Goal: Task Accomplishment & Management: Manage account settings

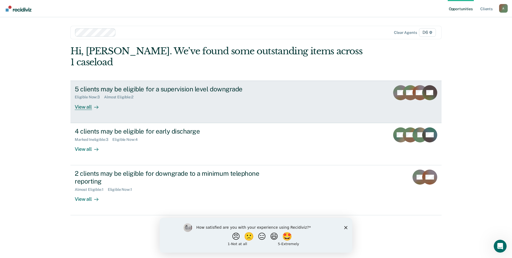
click at [88, 99] on div "View all" at bounding box center [90, 104] width 30 height 10
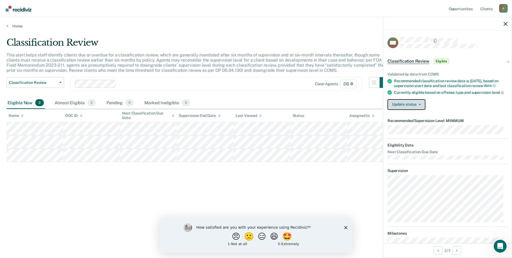
click at [403, 107] on button "Update status" at bounding box center [406, 104] width 38 height 11
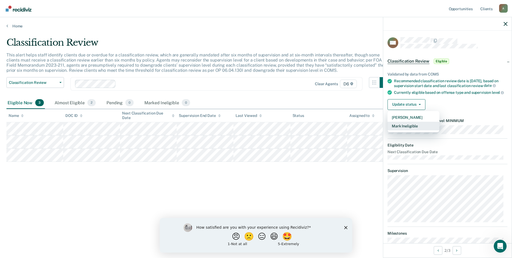
click at [408, 130] on button "Mark Ineligible" at bounding box center [413, 126] width 52 height 9
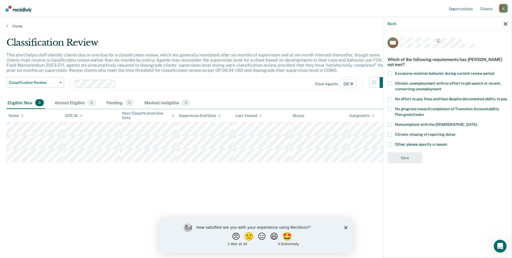
click at [391, 145] on span at bounding box center [389, 144] width 4 height 4
click at [447, 142] on input "Other: please specify a reason" at bounding box center [447, 142] width 0 height 0
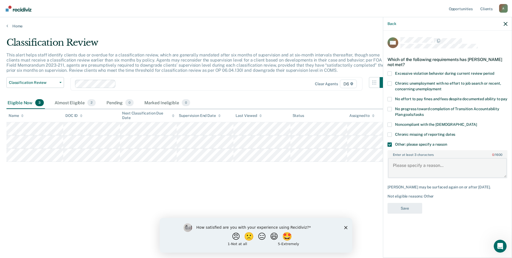
click at [404, 164] on textarea "Enter at least 3 characters 0 / 1600" at bounding box center [447, 168] width 119 height 20
type textarea "possible violation behavior. under current investigation."
click at [410, 207] on button "Save" at bounding box center [404, 208] width 35 height 11
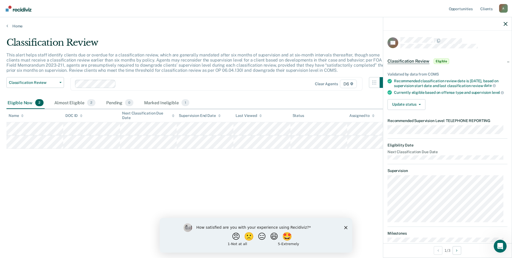
click at [412, 114] on div "Validated by data from COMS Recommended classification review date is [DATE], b…" at bounding box center [447, 88] width 128 height 51
click at [414, 110] on button "Update status" at bounding box center [406, 104] width 38 height 11
click at [416, 130] on button "Mark Ineligible" at bounding box center [413, 126] width 52 height 9
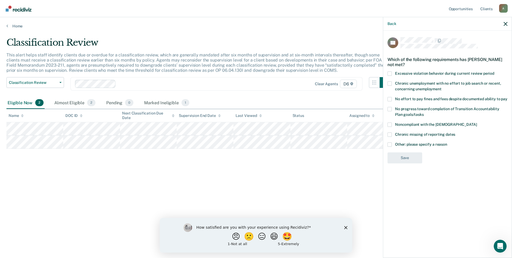
click at [389, 145] on span at bounding box center [389, 144] width 4 height 4
click at [447, 142] on input "Other: please specify a reason" at bounding box center [447, 142] width 0 height 0
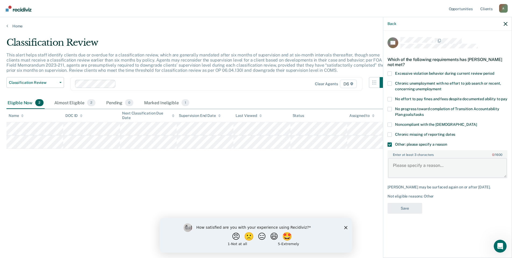
click at [400, 163] on textarea "Enter at least 3 characters 0 / 1600" at bounding box center [447, 168] width 119 height 20
type textarea "Judge does not approve TRS."
click at [405, 208] on button "Save" at bounding box center [404, 208] width 35 height 11
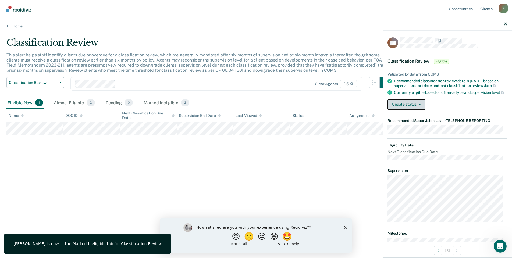
click at [416, 107] on button "Update status" at bounding box center [406, 104] width 38 height 11
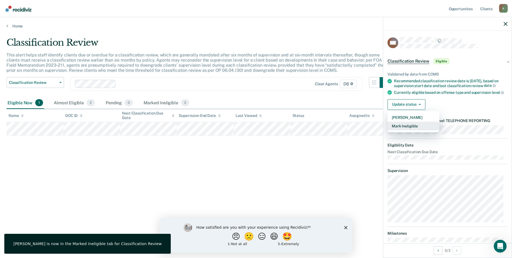
click at [420, 130] on button "Mark Ineligible" at bounding box center [413, 126] width 52 height 9
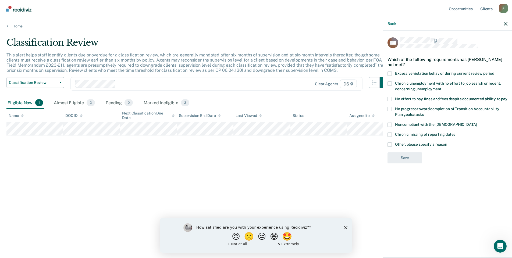
click at [389, 144] on span at bounding box center [389, 144] width 4 height 4
click at [447, 142] on input "Other: please specify a reason" at bounding box center [447, 142] width 0 height 0
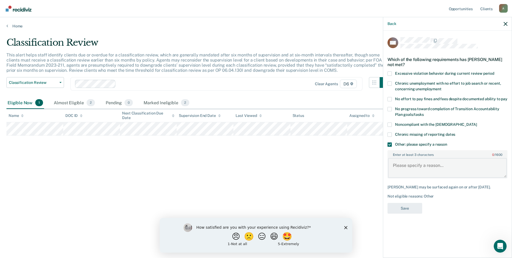
click at [407, 165] on textarea "Enter at least 3 characters 0 / 1600" at bounding box center [447, 168] width 119 height 20
type textarea "Judge does not approve TRS"
click at [399, 210] on button "Save" at bounding box center [404, 208] width 35 height 11
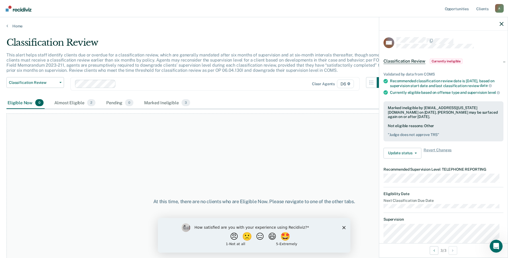
drag, startPoint x: 345, startPoint y: 226, endPoint x: 349, endPoint y: 224, distance: 4.3
click at [346, 225] on div "How satisfied are you with your experience using Recidiviz? 😠 🙁 😑 😄 🤩 1 - Not a…" at bounding box center [253, 235] width 192 height 35
click at [344, 227] on polygon "Close survey" at bounding box center [343, 227] width 3 height 3
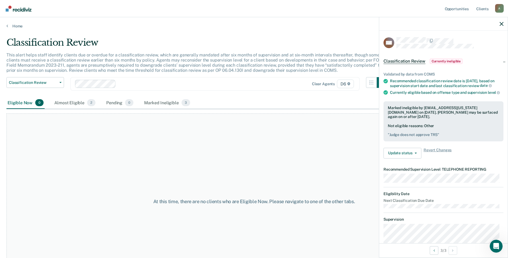
click at [500, 21] on div at bounding box center [443, 23] width 128 height 13
click at [501, 23] on icon "button" at bounding box center [501, 24] width 4 height 4
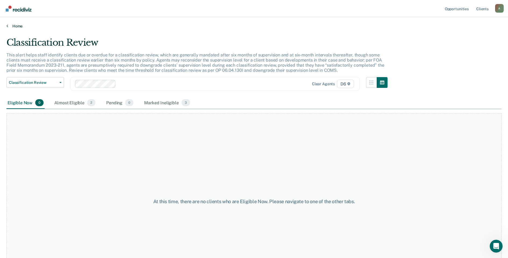
click at [17, 26] on link "Home" at bounding box center [253, 26] width 495 height 5
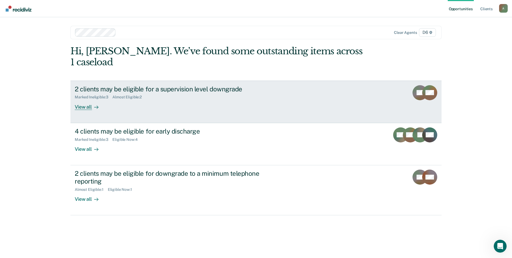
click at [85, 99] on div "View all" at bounding box center [90, 104] width 30 height 10
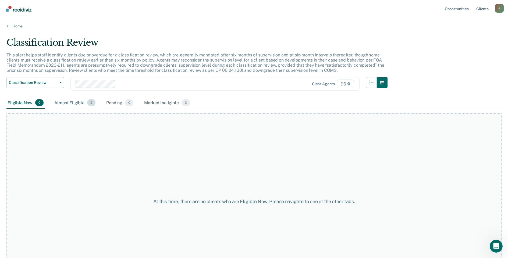
click at [66, 103] on div "Almost Eligible 2" at bounding box center [74, 103] width 43 height 12
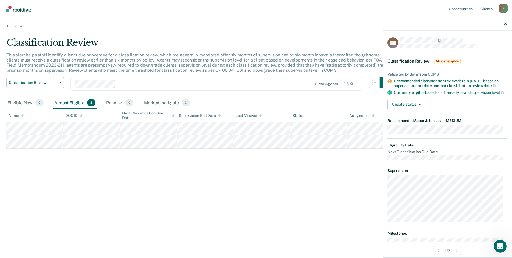
click at [18, 23] on div "Home" at bounding box center [256, 22] width 512 height 11
click at [19, 26] on link "Home" at bounding box center [255, 26] width 499 height 5
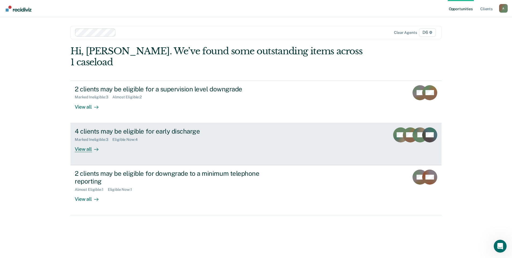
click at [140, 136] on div "4 clients may be eligible for early discharge Marked Ineligible : 3 Eligible No…" at bounding box center [176, 139] width 202 height 25
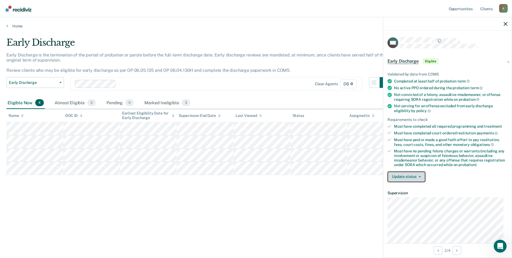
click at [396, 175] on button "Update status" at bounding box center [406, 176] width 38 height 11
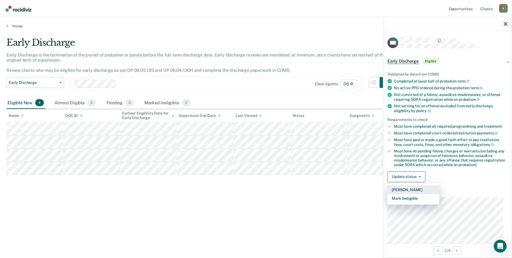
click at [402, 189] on button "[PERSON_NAME]" at bounding box center [413, 189] width 52 height 9
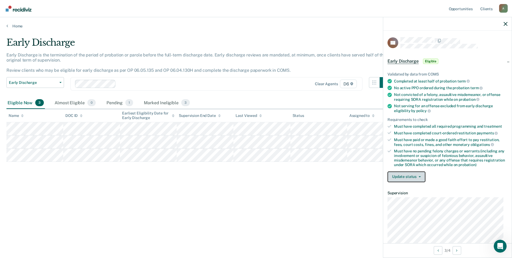
click at [409, 177] on button "Update status" at bounding box center [406, 176] width 38 height 11
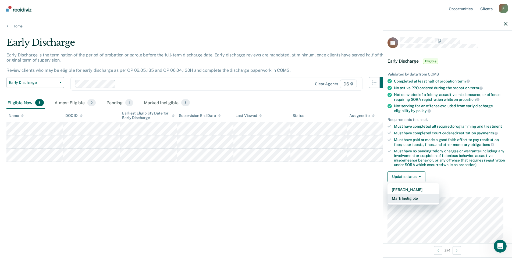
click at [412, 197] on button "Mark Ineligible" at bounding box center [413, 198] width 52 height 9
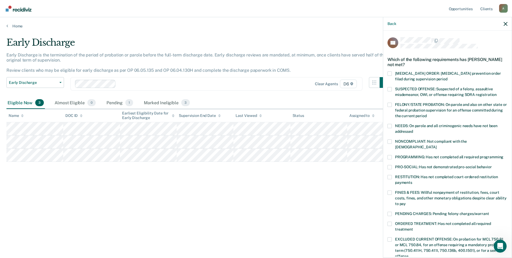
scroll to position [27, 0]
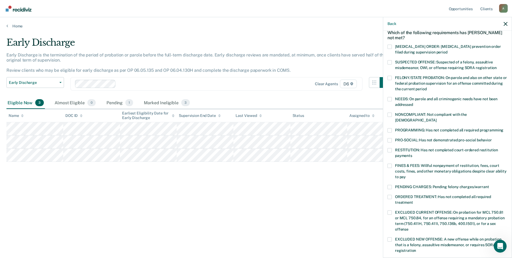
click at [389, 113] on span at bounding box center [389, 115] width 4 height 4
click at [436, 118] on input "NONCOMPLIANT: Not compliant with the [DEMOGRAPHIC_DATA]" at bounding box center [436, 118] width 0 height 0
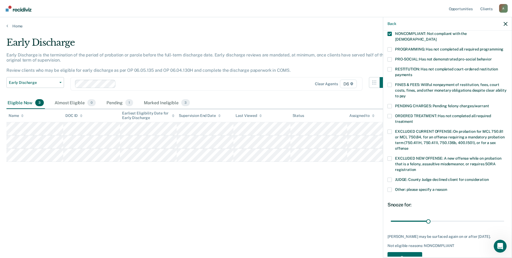
scroll to position [118, 0]
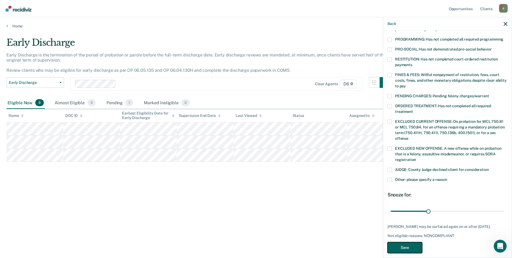
click at [405, 242] on button "Save" at bounding box center [404, 247] width 35 height 11
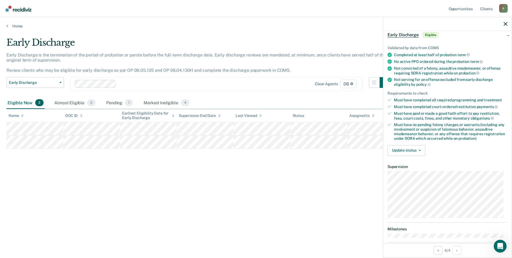
scroll to position [0, 0]
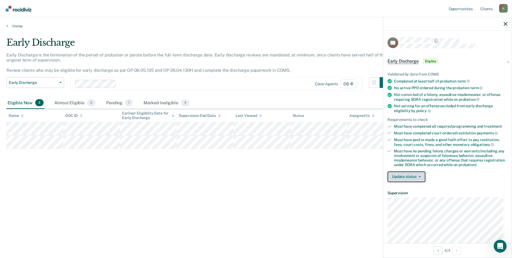
click at [422, 174] on button "Update status" at bounding box center [406, 176] width 38 height 11
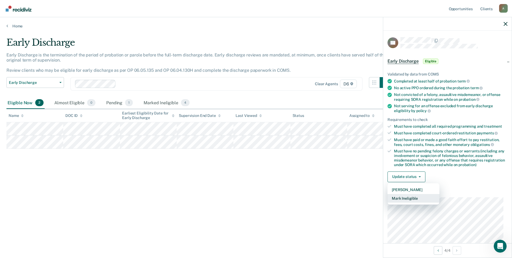
click at [418, 199] on button "Mark Ineligible" at bounding box center [413, 198] width 52 height 9
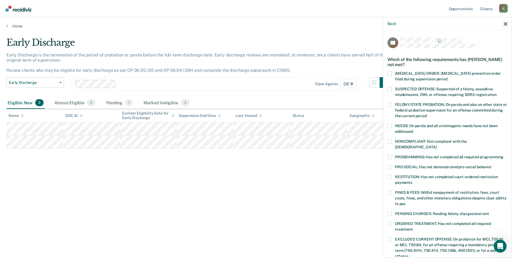
click at [390, 155] on span at bounding box center [389, 157] width 4 height 4
click at [503, 155] on input "PROGRAMMING: Has not completed all required programming" at bounding box center [503, 155] width 0 height 0
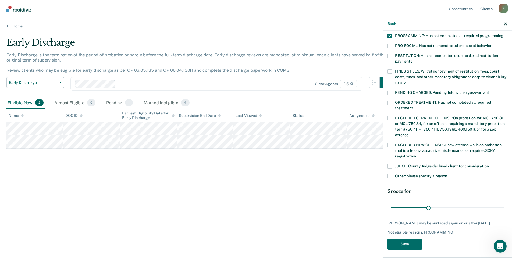
scroll to position [122, 0]
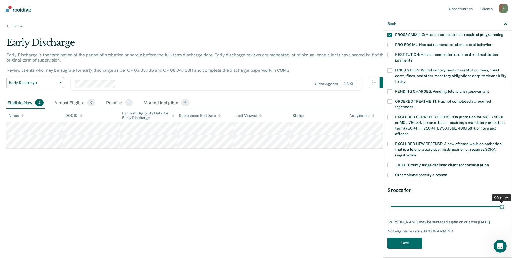
drag, startPoint x: 427, startPoint y: 200, endPoint x: 498, endPoint y: 200, distance: 71.5
type input "90"
click at [498, 202] on input "range" at bounding box center [446, 206] width 113 height 9
click at [389, 173] on span at bounding box center [389, 175] width 4 height 4
click at [447, 173] on input "Other: please specify a reason" at bounding box center [447, 173] width 0 height 0
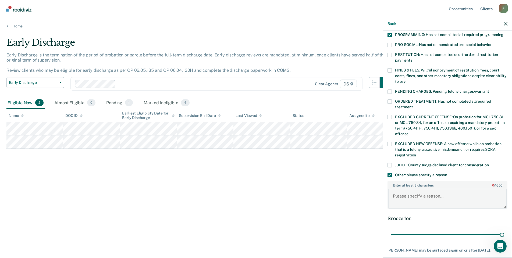
click at [403, 196] on textarea "Enter at least 3 characters 0 / 1600" at bounding box center [447, 199] width 119 height 20
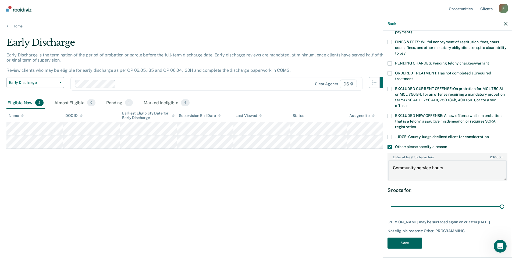
type textarea "Community service hours"
click at [416, 243] on button "Save" at bounding box center [404, 243] width 35 height 11
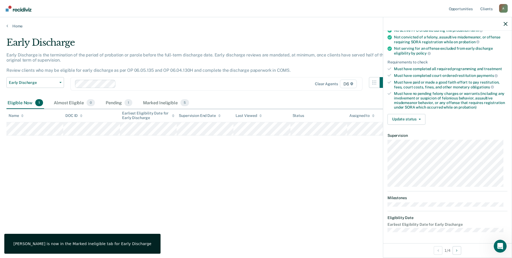
scroll to position [62, 0]
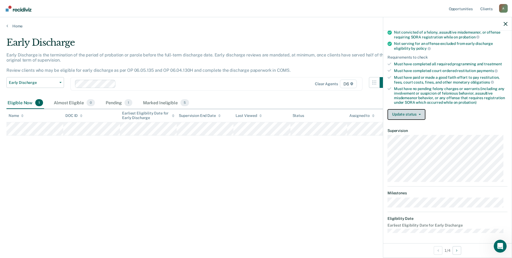
click at [420, 114] on button "Update status" at bounding box center [406, 114] width 38 height 11
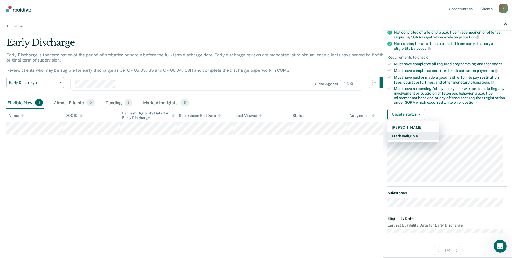
click at [422, 137] on button "Mark Ineligible" at bounding box center [413, 136] width 52 height 9
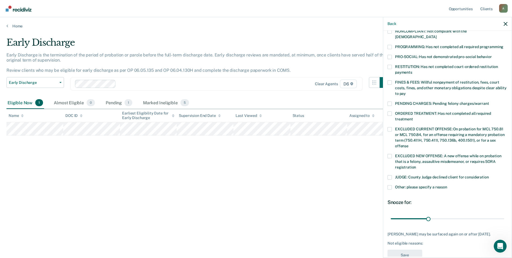
scroll to position [122, 0]
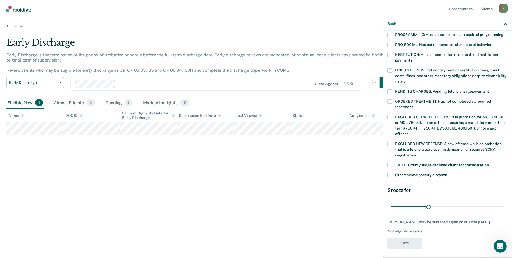
click at [389, 173] on span at bounding box center [389, 175] width 4 height 4
click at [447, 173] on input "Other: please specify a reason" at bounding box center [447, 173] width 0 height 0
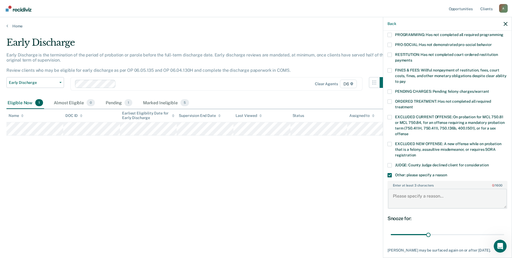
click at [410, 191] on textarea "Enter at least 3 characters 0 / 1600" at bounding box center [447, 199] width 119 height 20
type textarea "N"
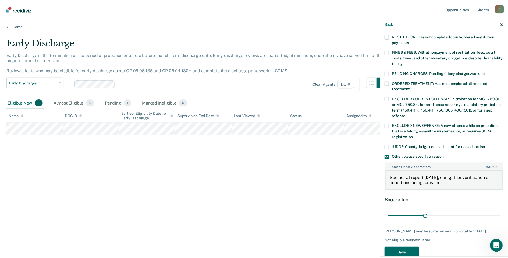
scroll to position [150, 0]
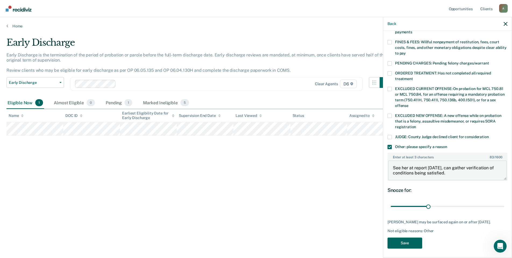
type textarea "See her at report [DATE], can gather verification of conditions being satisfied."
click at [406, 241] on button "Save" at bounding box center [404, 243] width 35 height 11
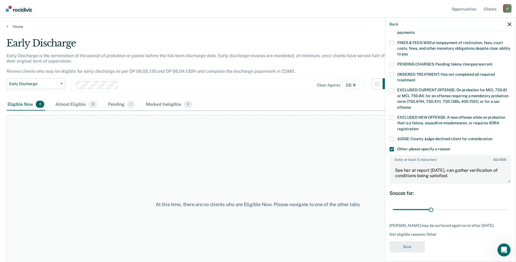
scroll to position [116, 0]
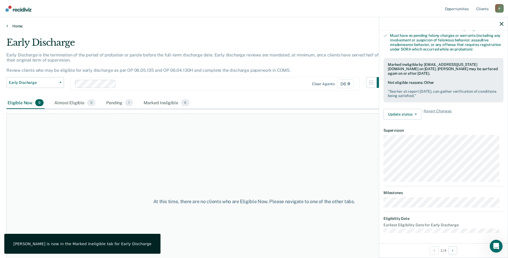
click at [17, 26] on link "Home" at bounding box center [253, 26] width 495 height 5
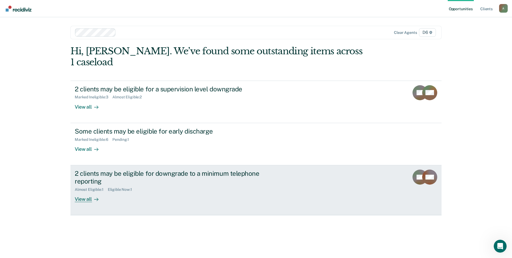
click at [165, 184] on div "2 clients may be eligible for downgrade to a minimum telephone reporting Almost…" at bounding box center [176, 186] width 202 height 33
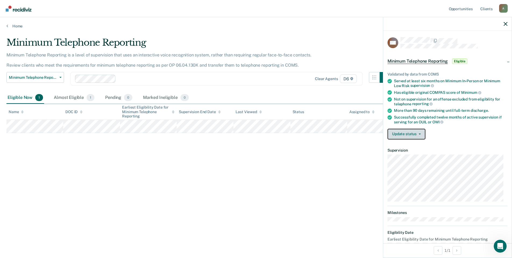
click at [402, 130] on button "Update status" at bounding box center [406, 134] width 38 height 11
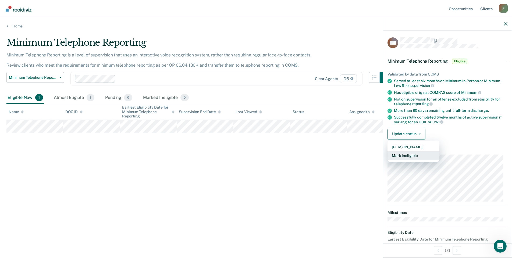
click at [407, 156] on button "Mark Ineligible" at bounding box center [413, 155] width 52 height 9
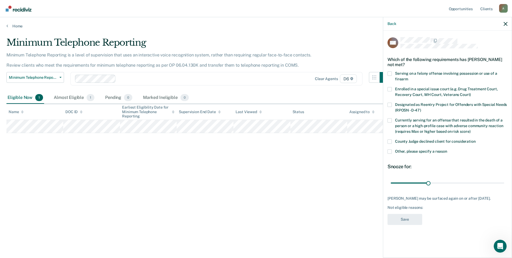
click at [389, 142] on span at bounding box center [389, 141] width 4 height 4
click at [475, 139] on input "County Judge declined client for consideration" at bounding box center [475, 139] width 0 height 0
drag, startPoint x: 427, startPoint y: 184, endPoint x: 498, endPoint y: 195, distance: 72.1
type input "87"
click at [498, 188] on input "range" at bounding box center [446, 182] width 113 height 9
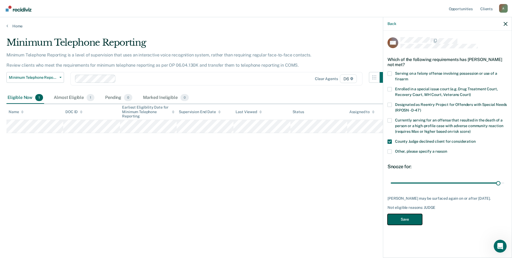
click at [398, 220] on button "Save" at bounding box center [404, 219] width 35 height 11
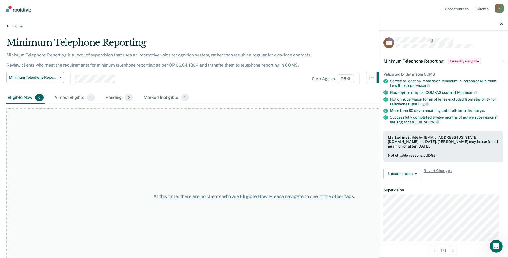
click at [20, 26] on link "Home" at bounding box center [253, 26] width 495 height 5
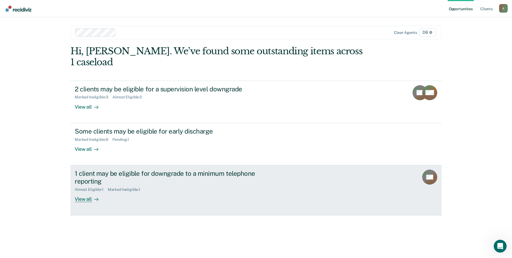
click at [83, 192] on div "View all" at bounding box center [90, 197] width 30 height 10
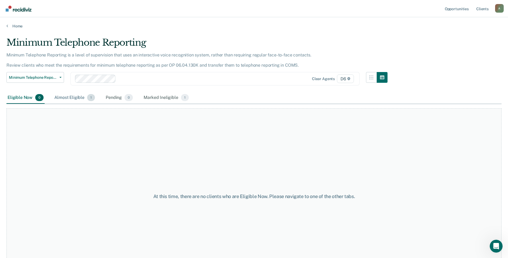
click at [74, 94] on div "Almost Eligible 1" at bounding box center [74, 98] width 43 height 12
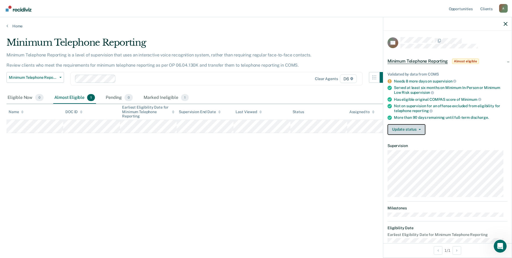
click at [410, 131] on button "Update status" at bounding box center [406, 129] width 38 height 11
click at [330, 54] on div "Minimum Telephone Reporting is a level of supervision that uses an interactive …" at bounding box center [198, 62] width 384 height 20
